Goal: Information Seeking & Learning: Learn about a topic

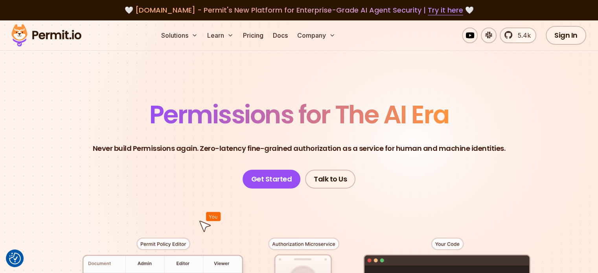
click at [125, 147] on p "Never build Permissions again. Zero-latency fine-grained authorization as a ser…" at bounding box center [299, 148] width 413 height 11
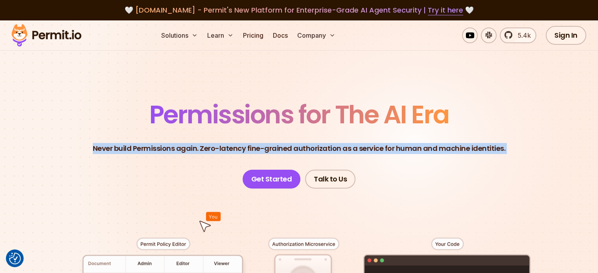
click at [125, 147] on p "Never build Permissions again. Zero-latency fine-grained authorization as a ser…" at bounding box center [299, 148] width 413 height 11
click at [170, 148] on p "Never build Permissions again. Zero-latency fine-grained authorization as a ser…" at bounding box center [299, 148] width 413 height 11
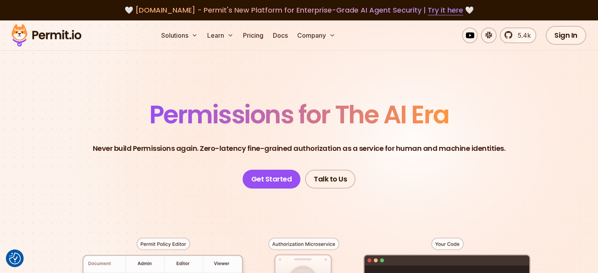
click at [204, 143] on p "Never build Permissions again. Zero-latency fine-grained authorization as a ser…" at bounding box center [299, 148] width 413 height 11
click at [260, 145] on p "Never build Permissions again. Zero-latency fine-grained authorization as a ser…" at bounding box center [299, 148] width 413 height 11
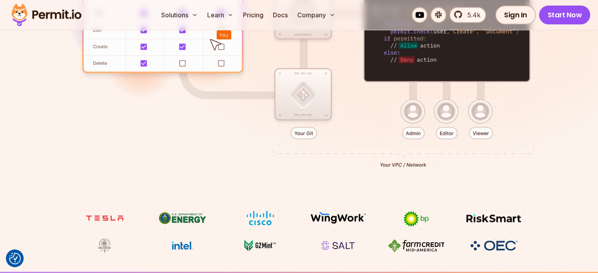
scroll to position [252, 0]
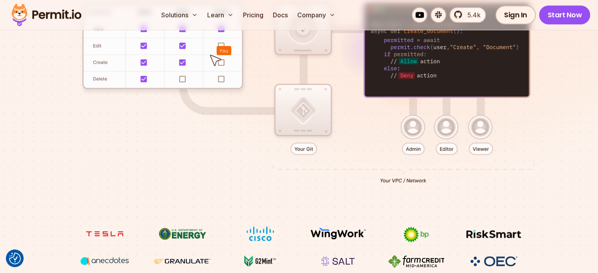
click at [311, 166] on div at bounding box center [299, 82] width 551 height 290
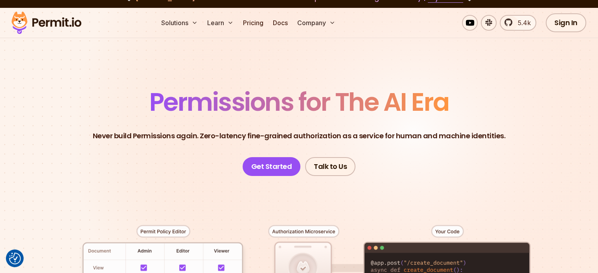
scroll to position [0, 0]
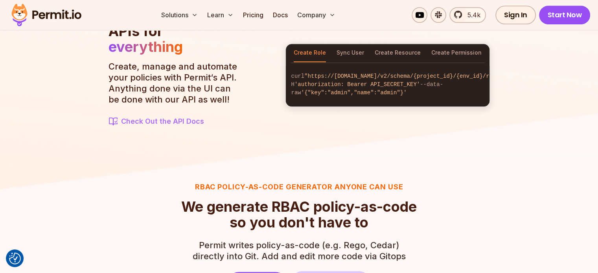
scroll to position [814, 0]
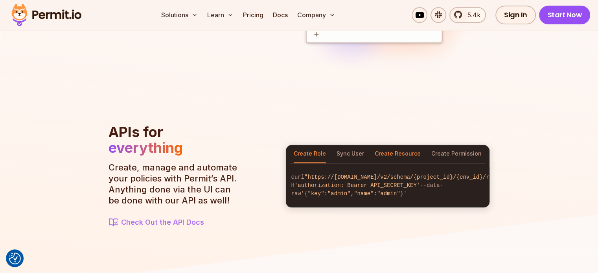
click at [411, 151] on button "Create Resource" at bounding box center [398, 154] width 46 height 18
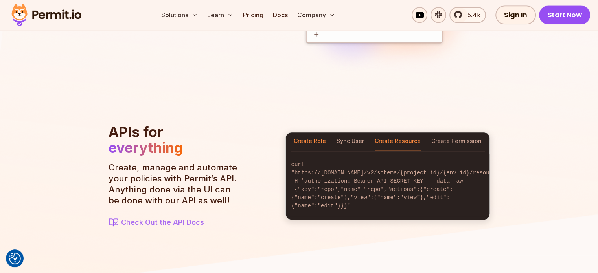
click at [315, 142] on button "Create Role" at bounding box center [310, 142] width 32 height 18
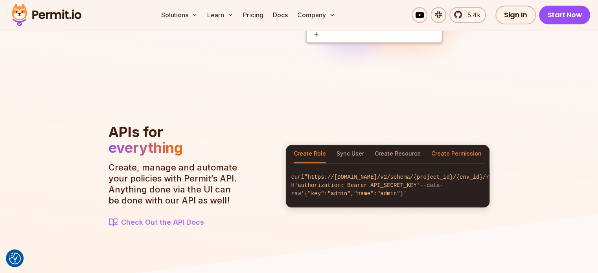
click at [450, 148] on button "Create Permission" at bounding box center [457, 154] width 50 height 18
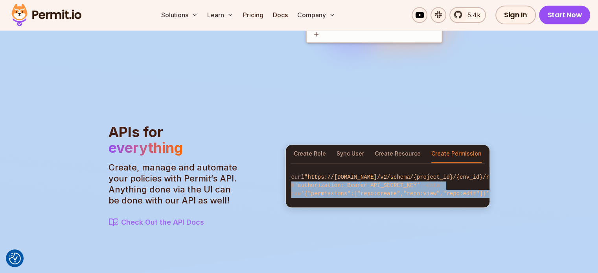
scroll to position [0, 46]
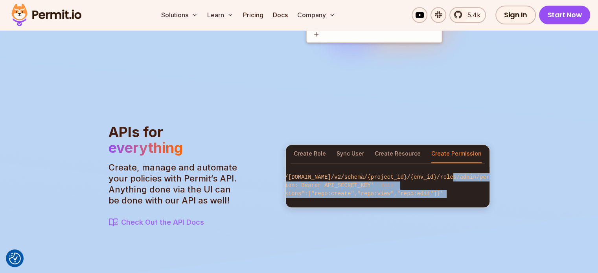
drag, startPoint x: 470, startPoint y: 180, endPoint x: 524, endPoint y: 181, distance: 53.5
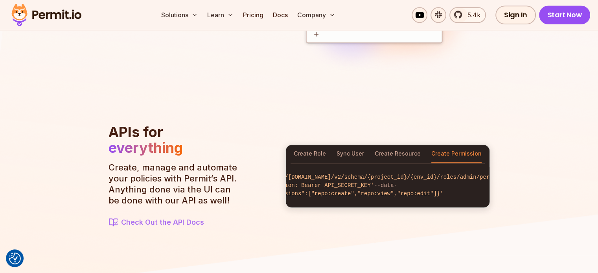
click at [347, 179] on span ""https://api.permit.io/v2/schema/{project_id}/{env_id}/roles/admin/permissions"" at bounding box center [388, 177] width 261 height 6
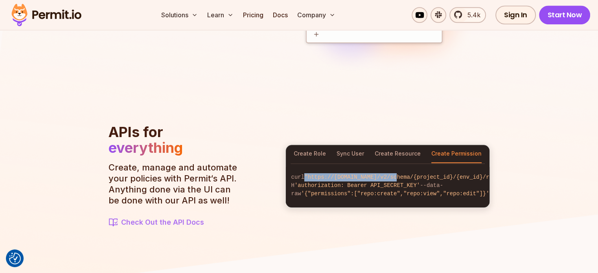
drag, startPoint x: 329, startPoint y: 179, endPoint x: 271, endPoint y: 179, distance: 58.2
click at [271, 179] on section "APIs for everything Create, manage and automate your policies with Permit‘s API…" at bounding box center [300, 176] width 382 height 104
click at [315, 179] on span ""https://api.permit.io/v2/schema/{project_id}/{env_id}/roles/admin/permissions"" at bounding box center [434, 177] width 261 height 6
drag, startPoint x: 294, startPoint y: 179, endPoint x: 366, endPoint y: 180, distance: 71.6
click at [366, 180] on span ""https://api.permit.io/v2/schema/{project_id}/{env_id}/roles/admin/permissions"" at bounding box center [434, 177] width 261 height 6
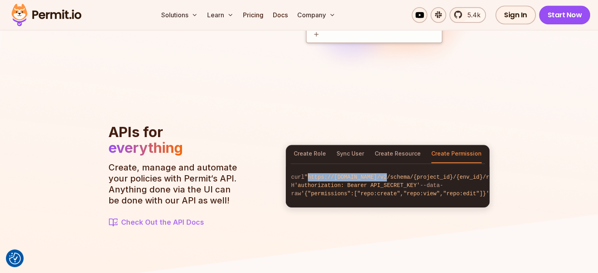
click at [366, 180] on span ""https://[DOMAIN_NAME]/v2/schema/{project_id}/{env_id}/roles/admin/permissions"" at bounding box center [434, 177] width 261 height 6
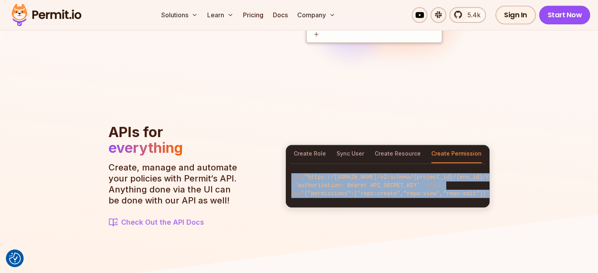
click at [366, 180] on span ""https://[DOMAIN_NAME]/v2/schema/{project_id}/{env_id}/roles/admin/permissions"" at bounding box center [434, 177] width 261 height 6
click at [376, 181] on span ""https://[DOMAIN_NAME]/v2/schema/{project_id}/{env_id}/roles/admin/permissions"" at bounding box center [434, 177] width 261 height 6
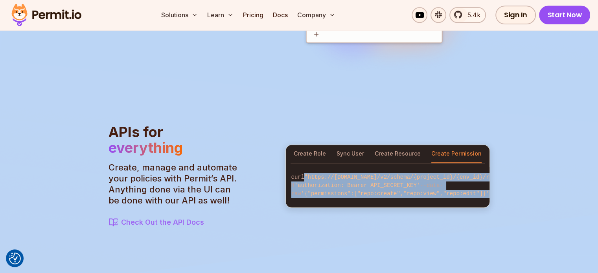
scroll to position [0, 46]
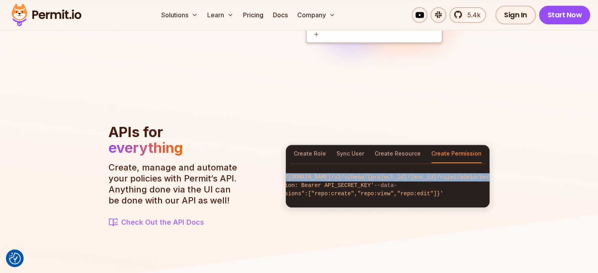
drag, startPoint x: 292, startPoint y: 179, endPoint x: 483, endPoint y: 181, distance: 190.8
click at [483, 181] on span ""https://[DOMAIN_NAME]/v2/schema/{project_id}/{env_id}/roles/admin/permissions"" at bounding box center [388, 177] width 261 height 6
click at [307, 181] on span ""https://[DOMAIN_NAME]/v2/schema/{project_id}/{env_id}/roles/admin/permissions"" at bounding box center [388, 177] width 261 height 6
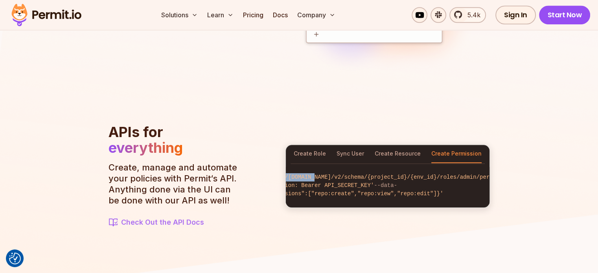
scroll to position [0, 0]
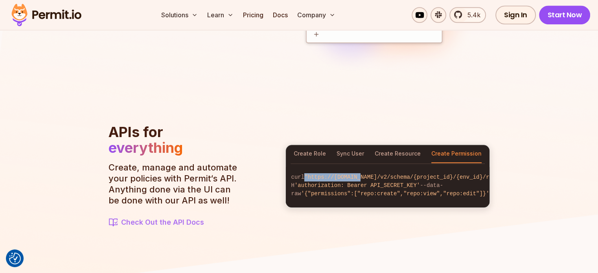
drag, startPoint x: 296, startPoint y: 181, endPoint x: 271, endPoint y: 181, distance: 25.6
click at [271, 181] on section "APIs for everything Create, manage and automate your policies with Permit‘s API…" at bounding box center [300, 176] width 382 height 104
click at [304, 181] on span ""https://[DOMAIN_NAME]/v2/schema/{project_id}/{env_id}/roles/admin/permissions"" at bounding box center [434, 177] width 261 height 6
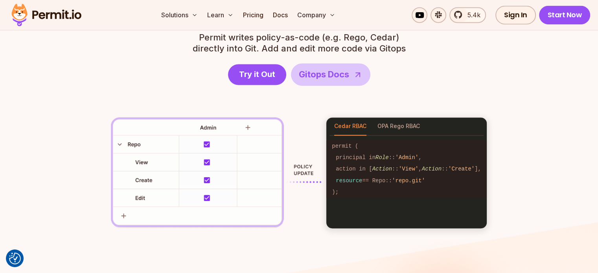
scroll to position [1129, 0]
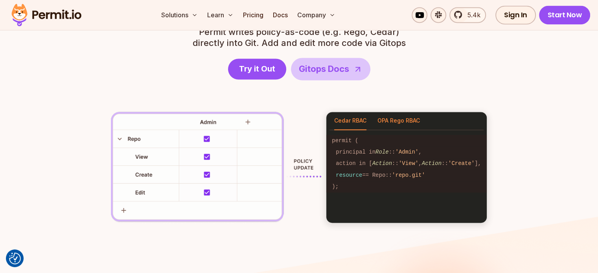
click at [400, 124] on button "OPA Rego RBAC" at bounding box center [399, 121] width 42 height 18
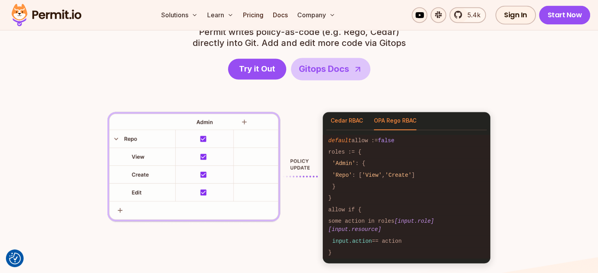
click at [357, 122] on button "Cedar RBAC" at bounding box center [347, 121] width 32 height 18
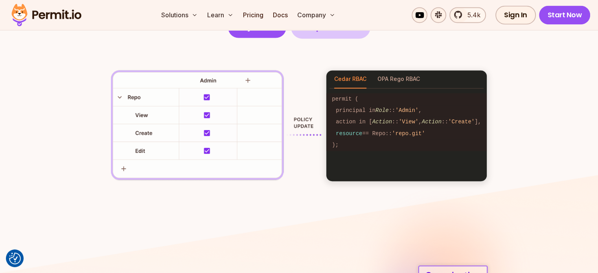
scroll to position [1117, 0]
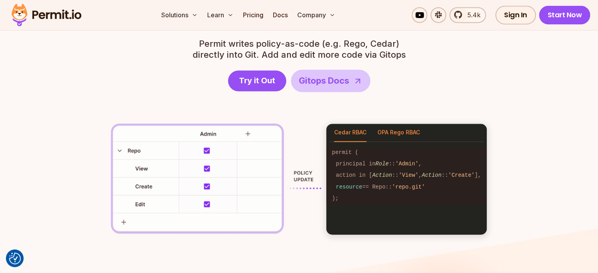
click at [395, 133] on button "OPA Rego RBAC" at bounding box center [399, 133] width 42 height 18
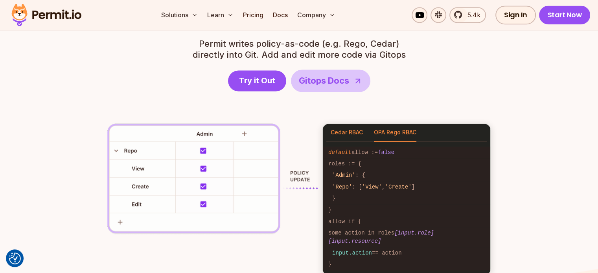
click at [345, 133] on button "Cedar RBAC" at bounding box center [347, 133] width 32 height 18
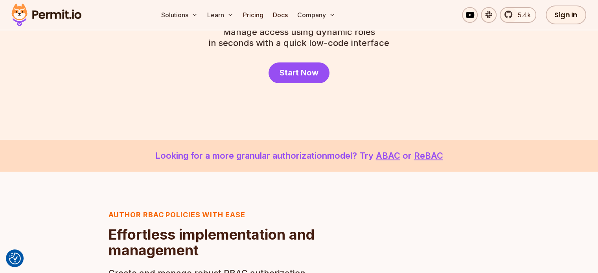
scroll to position [157, 0]
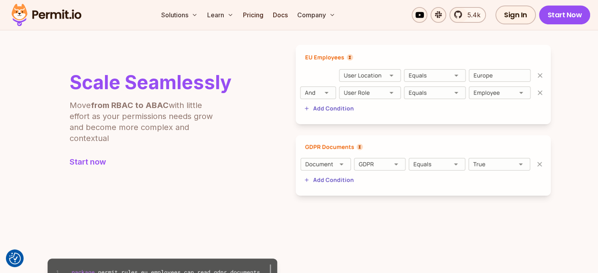
scroll to position [310, 0]
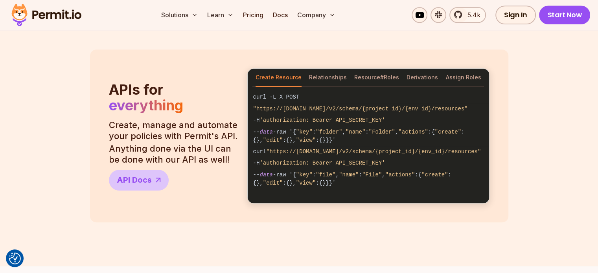
scroll to position [625, 0]
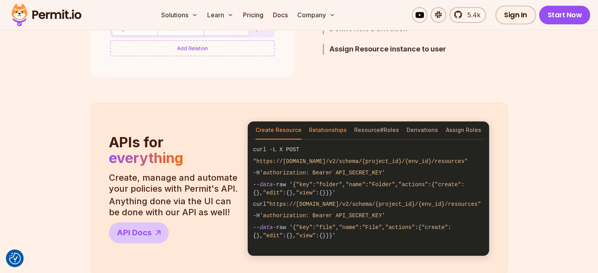
click at [338, 131] on button "Relationships" at bounding box center [328, 131] width 38 height 18
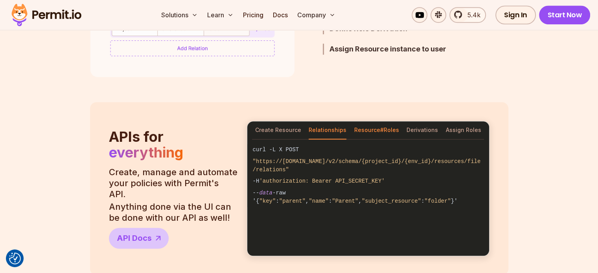
click at [378, 130] on button "Resource#Roles" at bounding box center [376, 131] width 45 height 18
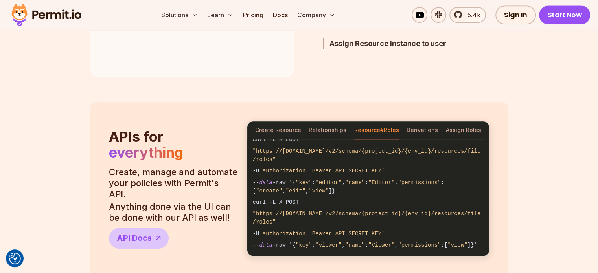
scroll to position [0, 0]
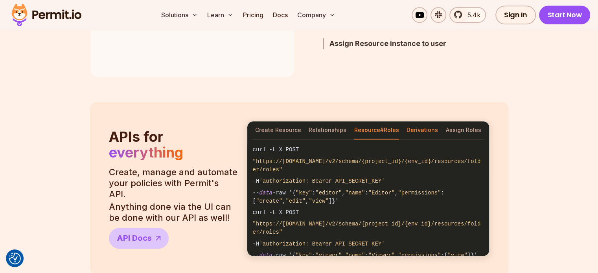
click at [430, 130] on button "Derivations" at bounding box center [422, 131] width 31 height 18
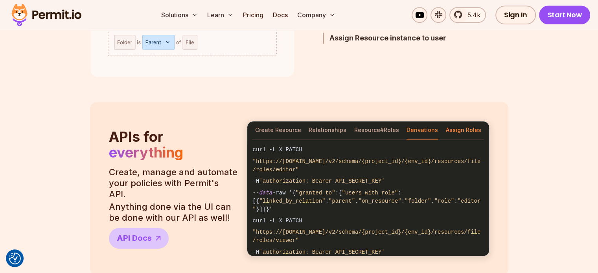
click at [462, 130] on button "Assign Roles" at bounding box center [463, 131] width 35 height 18
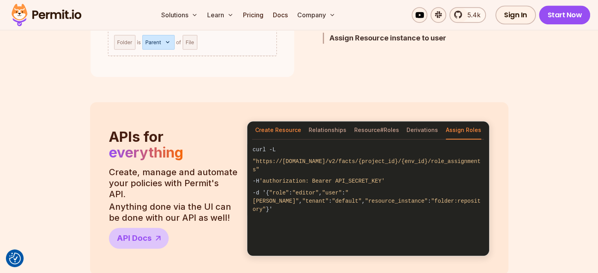
click at [274, 129] on button "Create Resource" at bounding box center [278, 131] width 46 height 18
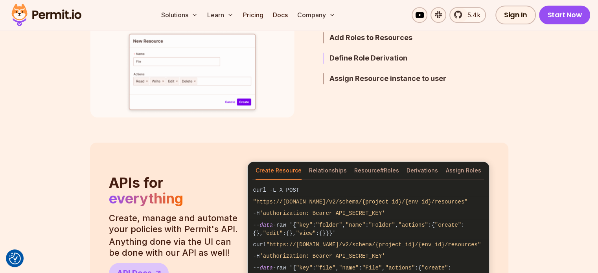
scroll to position [672, 0]
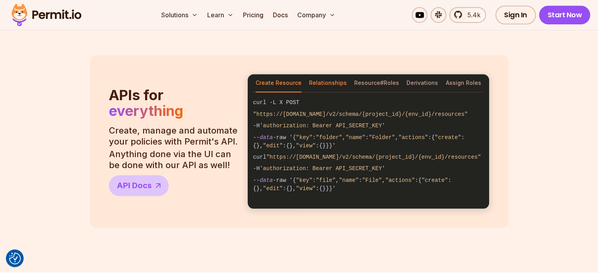
click at [327, 83] on button "Relationships" at bounding box center [328, 83] width 38 height 18
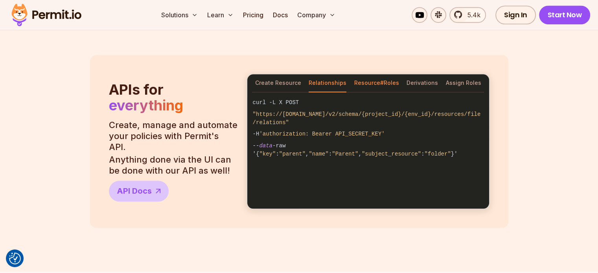
click at [360, 83] on button "Resource#Roles" at bounding box center [376, 83] width 45 height 18
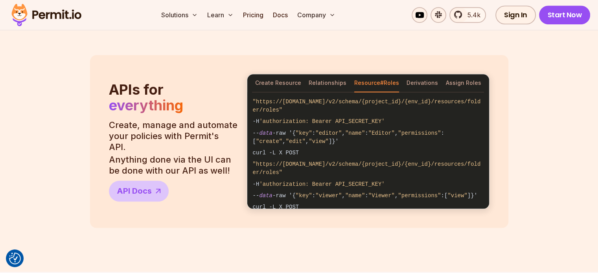
scroll to position [0, 0]
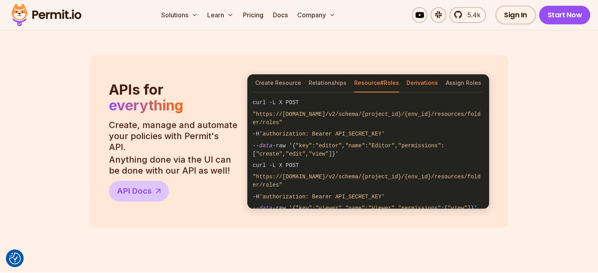
click at [418, 86] on button "Derivations" at bounding box center [422, 83] width 31 height 18
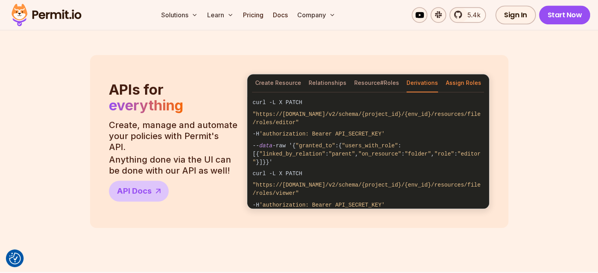
click at [447, 85] on button "Assign Roles" at bounding box center [463, 83] width 35 height 18
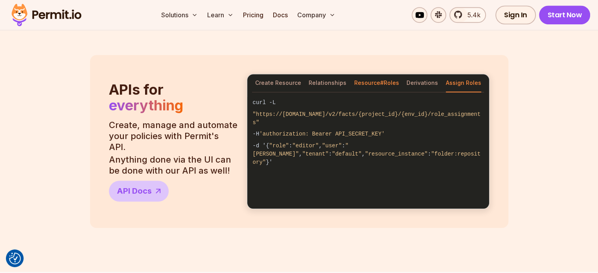
click at [384, 83] on button "Resource#Roles" at bounding box center [376, 83] width 45 height 18
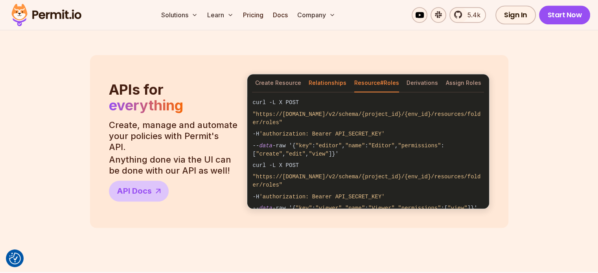
click at [326, 80] on button "Relationships" at bounding box center [328, 83] width 38 height 18
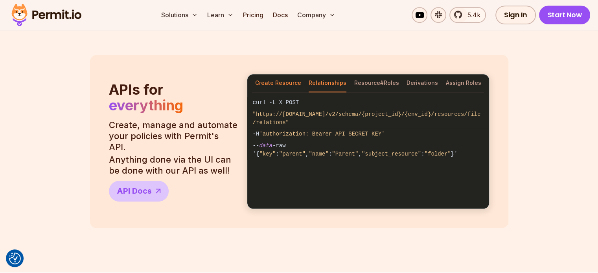
click at [269, 81] on button "Create Resource" at bounding box center [278, 83] width 46 height 18
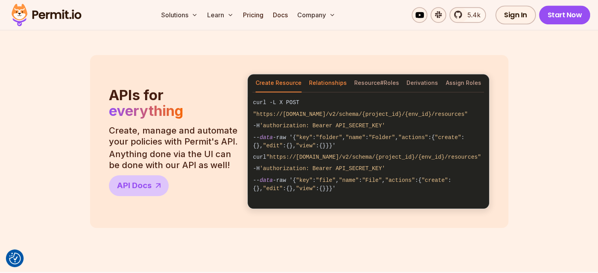
click at [331, 81] on button "Relationships" at bounding box center [328, 83] width 38 height 18
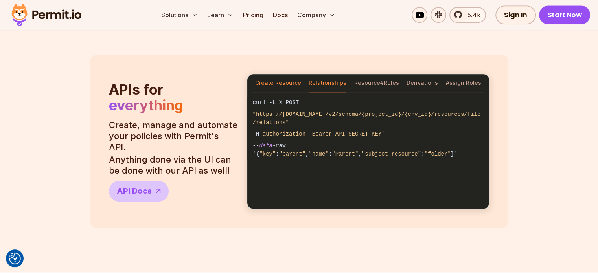
click at [289, 81] on button "Create Resource" at bounding box center [278, 83] width 46 height 18
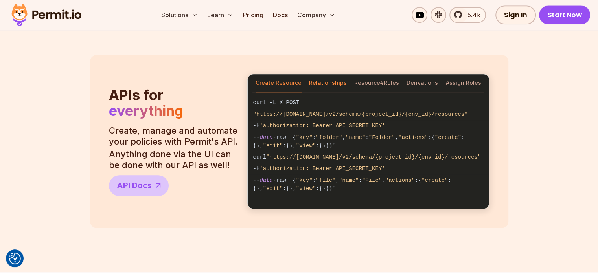
click at [328, 82] on button "Relationships" at bounding box center [328, 83] width 38 height 18
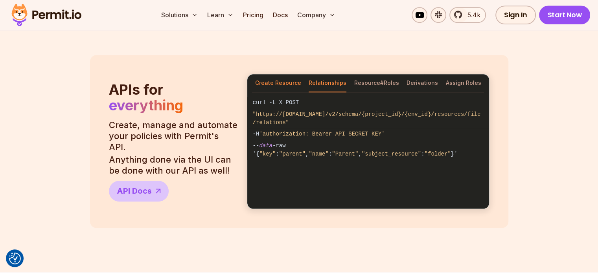
click at [275, 84] on button "Create Resource" at bounding box center [278, 83] width 46 height 18
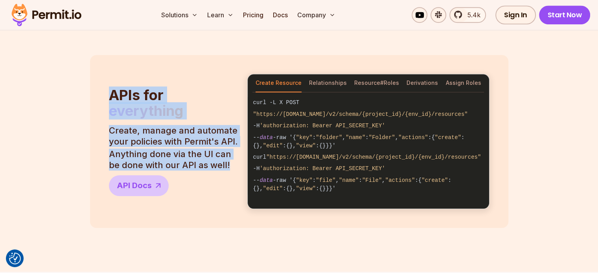
drag, startPoint x: 107, startPoint y: 91, endPoint x: 239, endPoint y: 179, distance: 158.9
click at [239, 179] on div "APIs for everything Create, manage and automate your policies with Permit's API…" at bounding box center [299, 141] width 419 height 173
click at [203, 151] on p "Anything done via the UI can be done with our API as well!" at bounding box center [173, 160] width 129 height 22
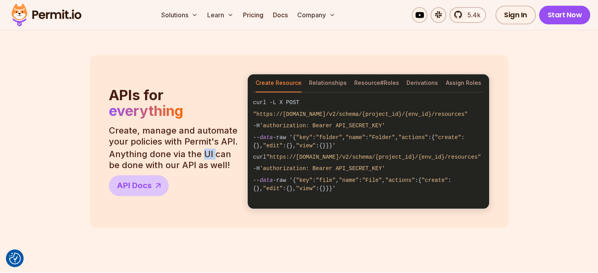
click at [203, 151] on p "Anything done via the UI can be done with our API as well!" at bounding box center [173, 160] width 129 height 22
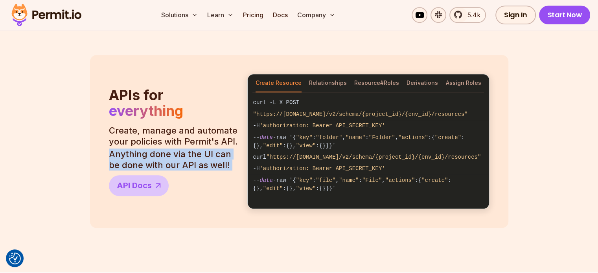
click at [203, 151] on p "Anything done via the UI can be done with our API as well!" at bounding box center [173, 160] width 129 height 22
click at [205, 149] on p "Anything done via the UI can be done with our API as well!" at bounding box center [173, 160] width 129 height 22
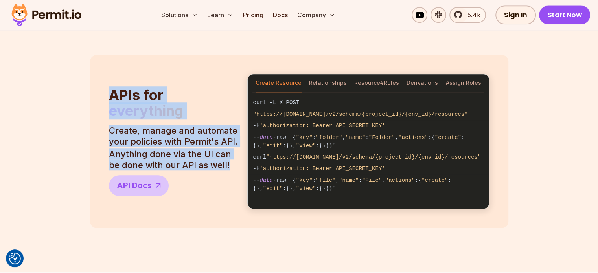
drag, startPoint x: 110, startPoint y: 94, endPoint x: 230, endPoint y: 166, distance: 140.1
click at [229, 166] on header "APIs for everything Create, manage and automate your policies with Permit's API…" at bounding box center [173, 141] width 129 height 109
click at [225, 165] on p "Anything done via the UI can be done with our API as well!" at bounding box center [173, 160] width 129 height 22
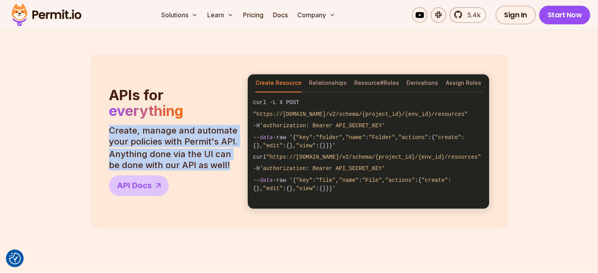
drag, startPoint x: 230, startPoint y: 164, endPoint x: 107, endPoint y: 127, distance: 128.3
click at [107, 127] on div "APIs for everything Create, manage and automate your policies with Permit's API…" at bounding box center [299, 141] width 419 height 173
click at [113, 129] on p "Create, manage and automate your policies with Permit's API." at bounding box center [173, 136] width 129 height 22
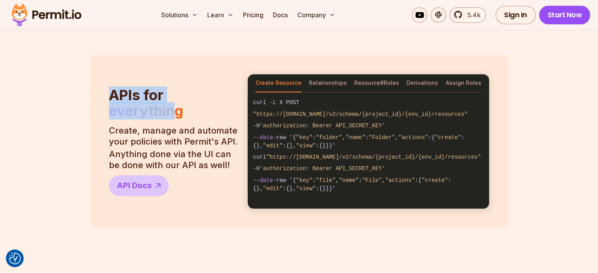
drag, startPoint x: 110, startPoint y: 89, endPoint x: 178, endPoint y: 109, distance: 71.1
click at [178, 109] on h2 "APIs for everything" at bounding box center [146, 103] width 74 height 33
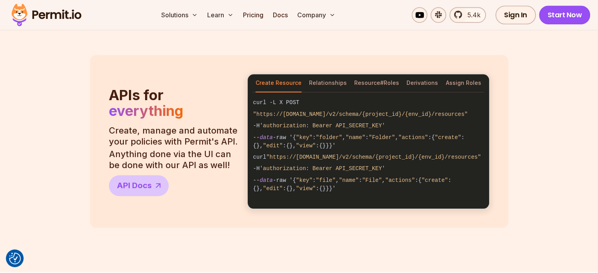
click at [181, 109] on span "everything" at bounding box center [146, 110] width 74 height 17
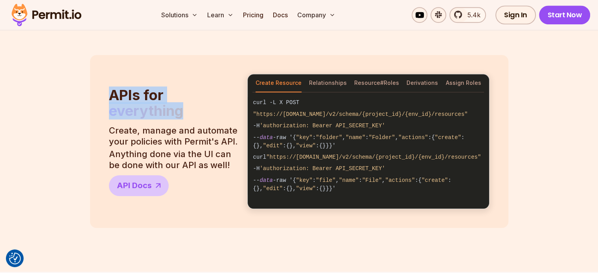
drag, startPoint x: 185, startPoint y: 111, endPoint x: 106, endPoint y: 93, distance: 81.1
click at [106, 93] on div "APIs for everything Create, manage and automate your policies with Permit's API…" at bounding box center [299, 141] width 419 height 173
click at [109, 93] on span "APIs for" at bounding box center [136, 95] width 55 height 17
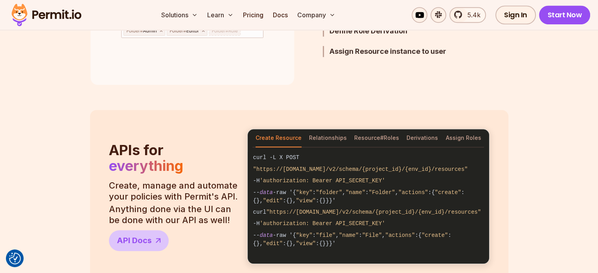
scroll to position [656, 0]
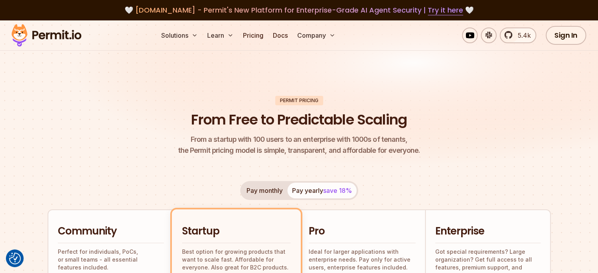
click at [303, 129] on header "Permit Pricing From Free to Predictable Scaling From a startup with 100 users t…" at bounding box center [300, 126] width 504 height 61
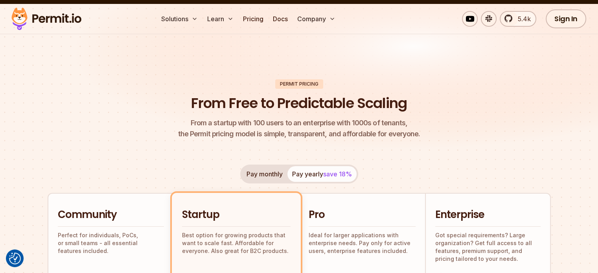
scroll to position [16, 0]
